Goal: Communication & Community: Share content

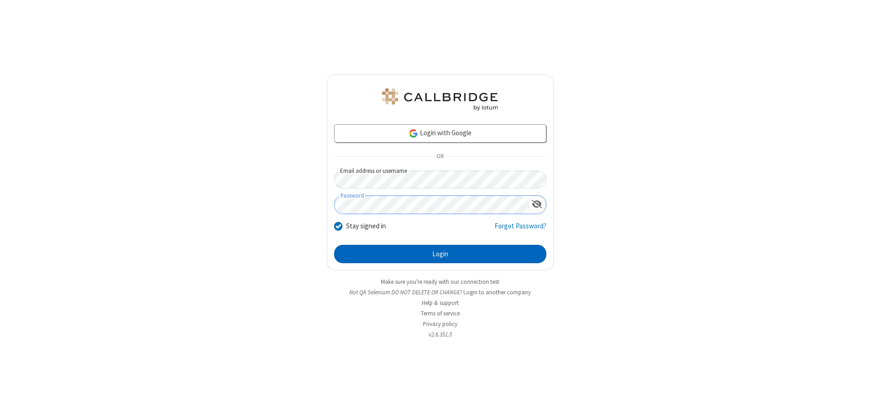
click at [440, 254] on button "Login" at bounding box center [440, 254] width 212 height 18
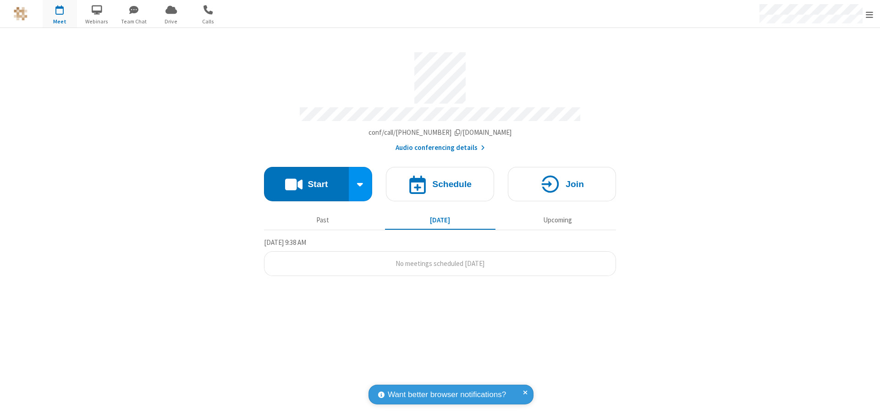
click at [306, 180] on button "Start" at bounding box center [306, 184] width 85 height 34
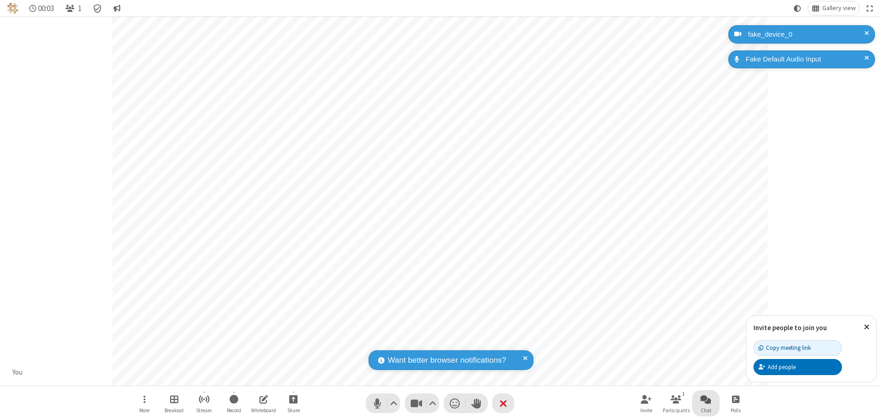
click at [706, 399] on span "Open chat" at bounding box center [705, 398] width 11 height 11
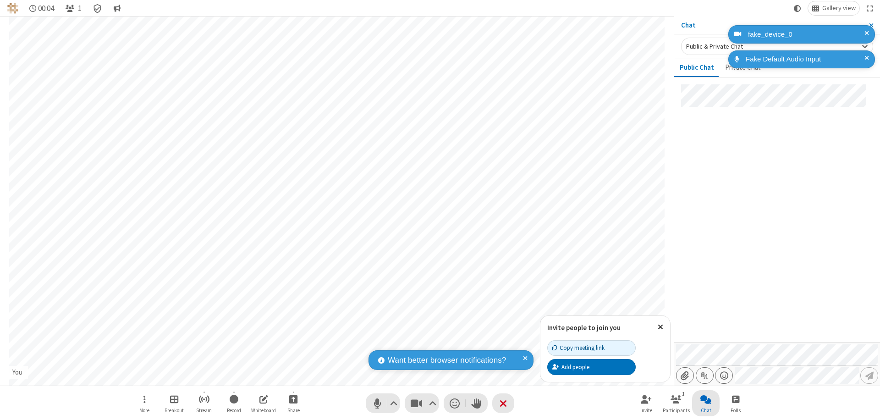
type input "C:\fakepath\doc_test.docx"
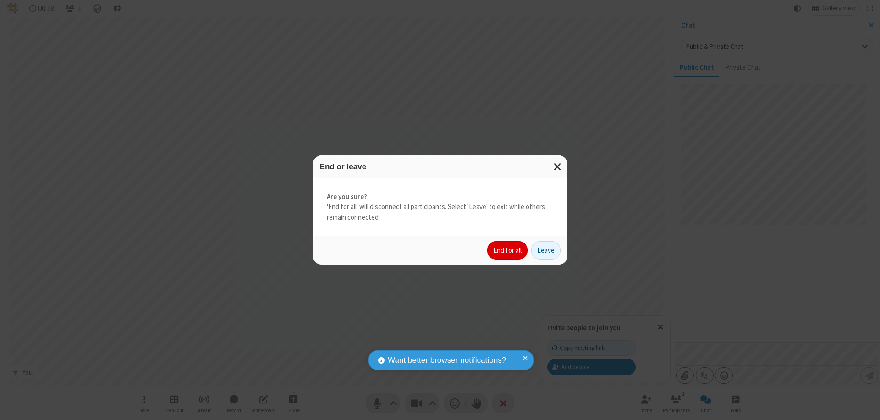
click at [508, 250] on button "End for all" at bounding box center [507, 250] width 40 height 18
